Goal: Navigation & Orientation: Find specific page/section

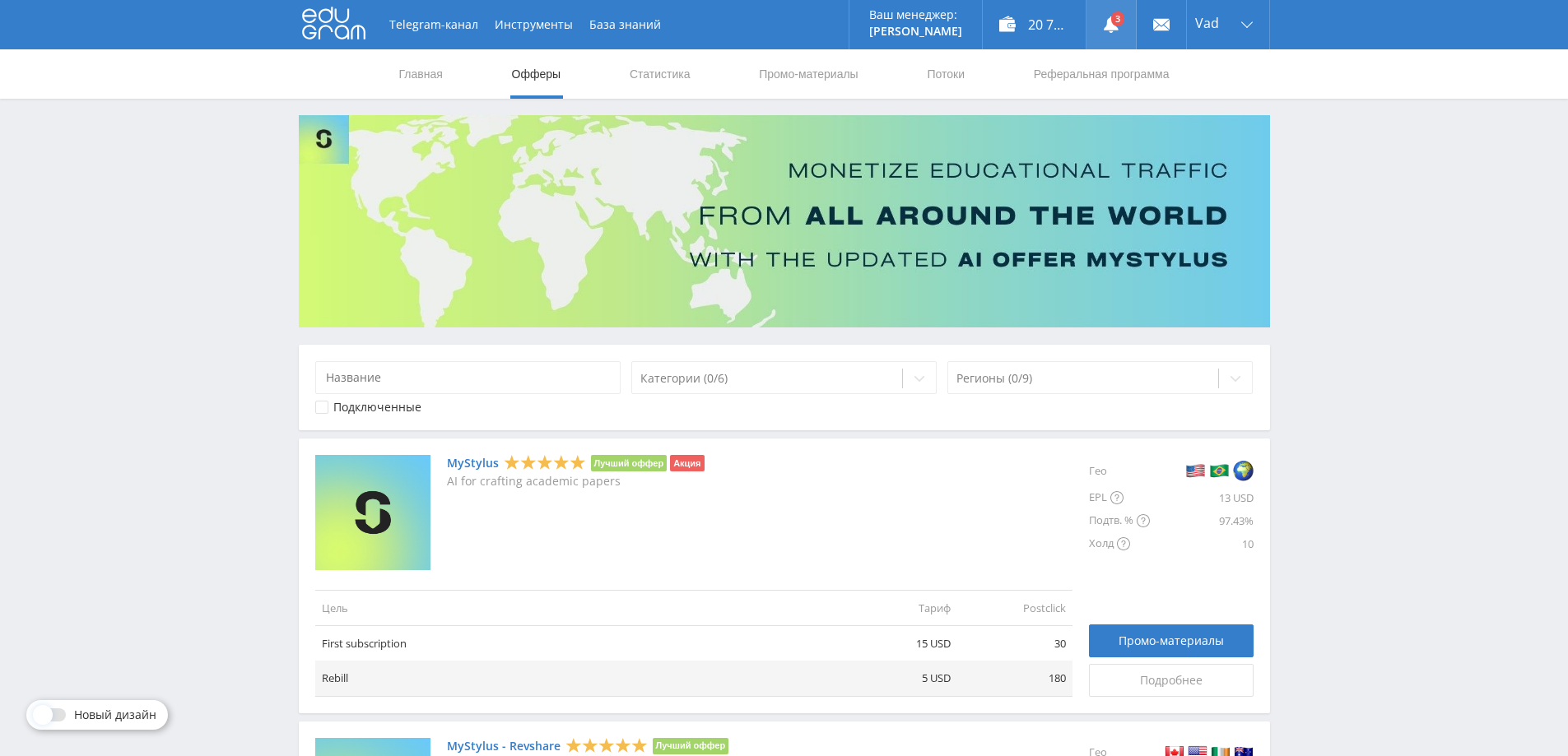
click at [1116, 25] on link at bounding box center [1111, 24] width 49 height 49
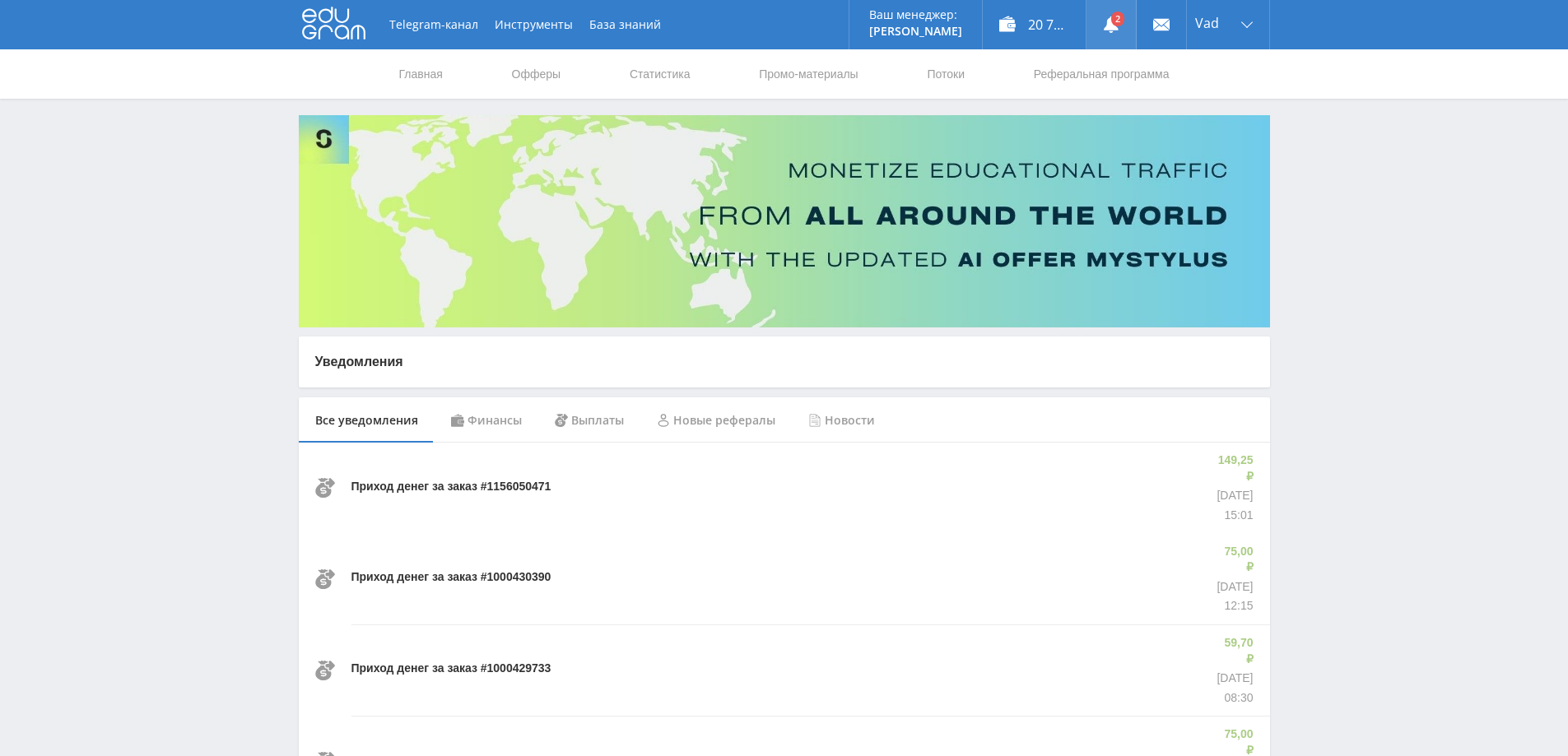
click at [1123, 24] on link at bounding box center [1111, 24] width 49 height 49
click at [1119, 26] on link at bounding box center [1111, 24] width 49 height 49
